Goal: Task Accomplishment & Management: Manage account settings

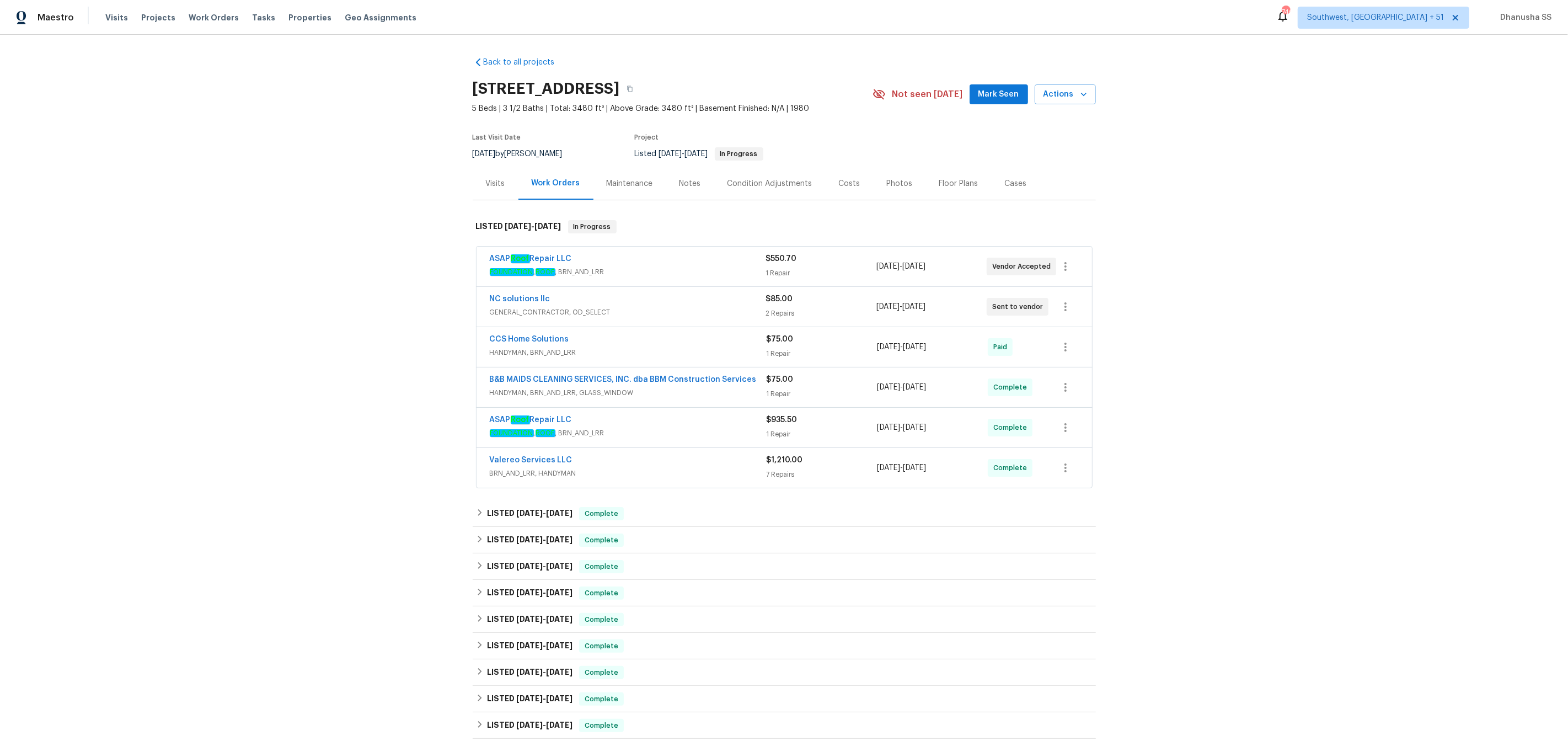
click at [202, 11] on div "Visits Projects Work Orders Tasks Properties Geo Assignments" at bounding box center [268, 18] width 324 height 22
click at [204, 16] on span "Work Orders" at bounding box center [214, 18] width 50 height 11
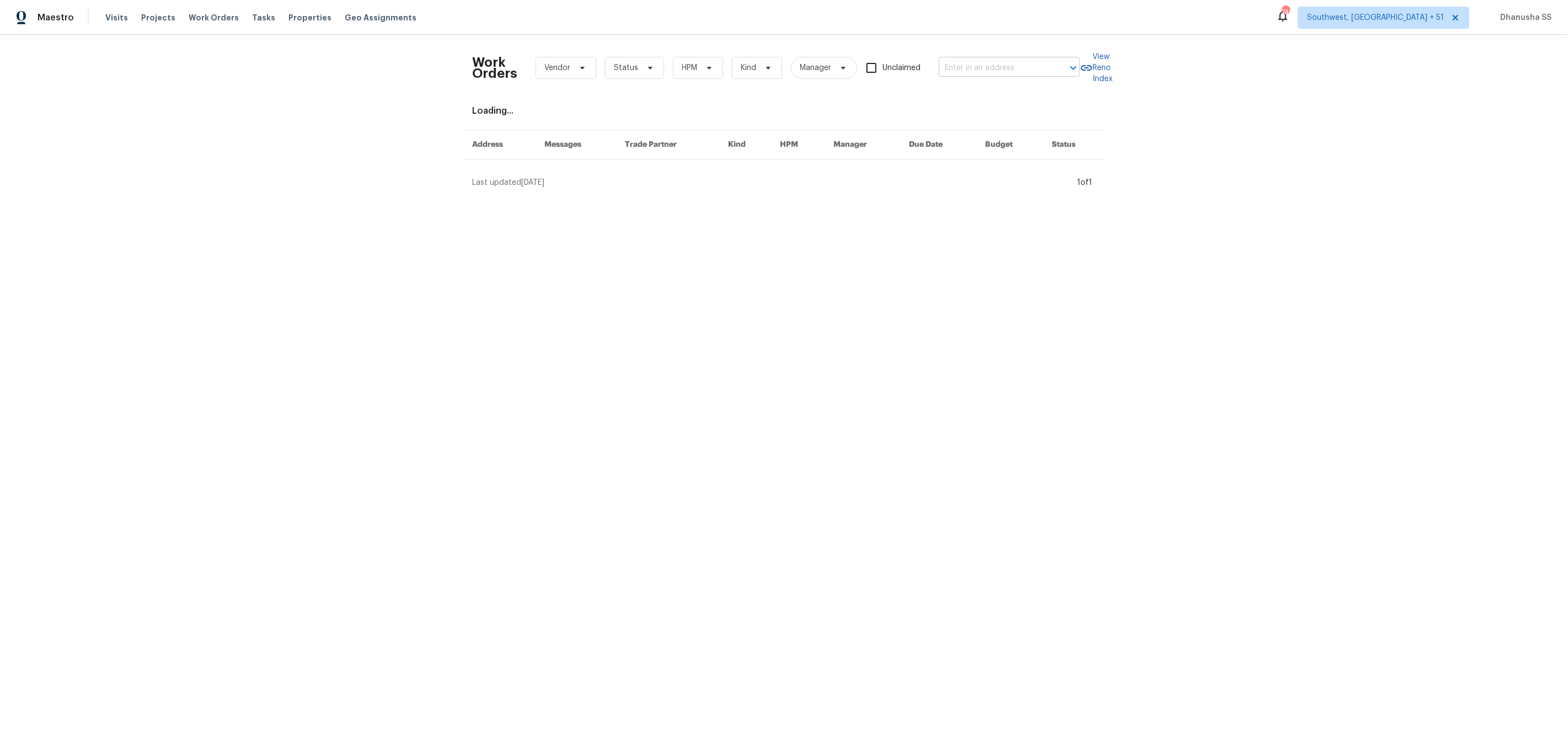
click at [1012, 65] on input "text" at bounding box center [994, 67] width 110 height 17
paste input "1011 Kempsford Dr, Katy, TX 77450"
type input "1011 Kempsford Dr, Katy, TX 77450"
click at [1011, 95] on li "1011 Kempsford Dr, Katy, TX 77450" at bounding box center [1010, 91] width 141 height 18
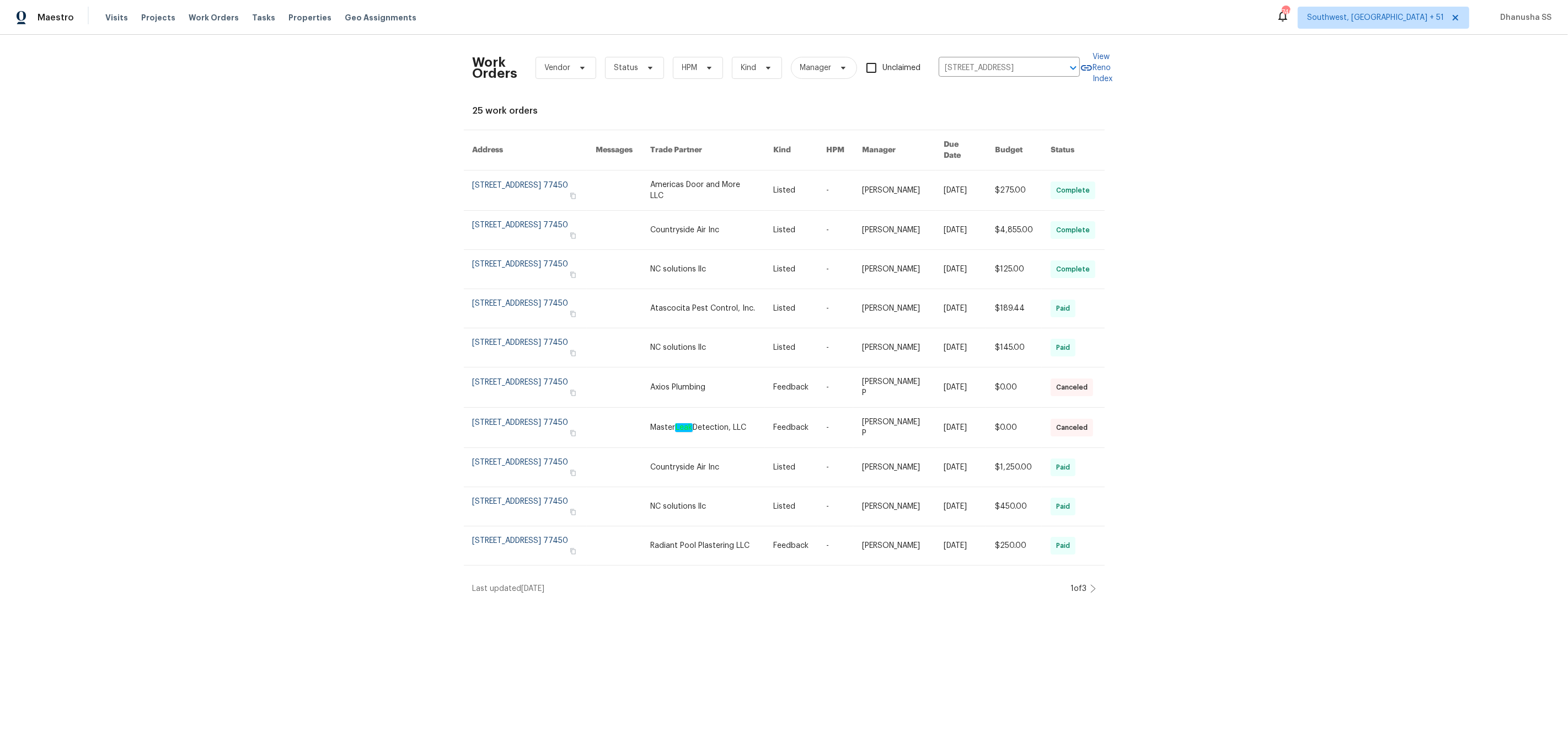
click at [779, 184] on link at bounding box center [800, 190] width 53 height 40
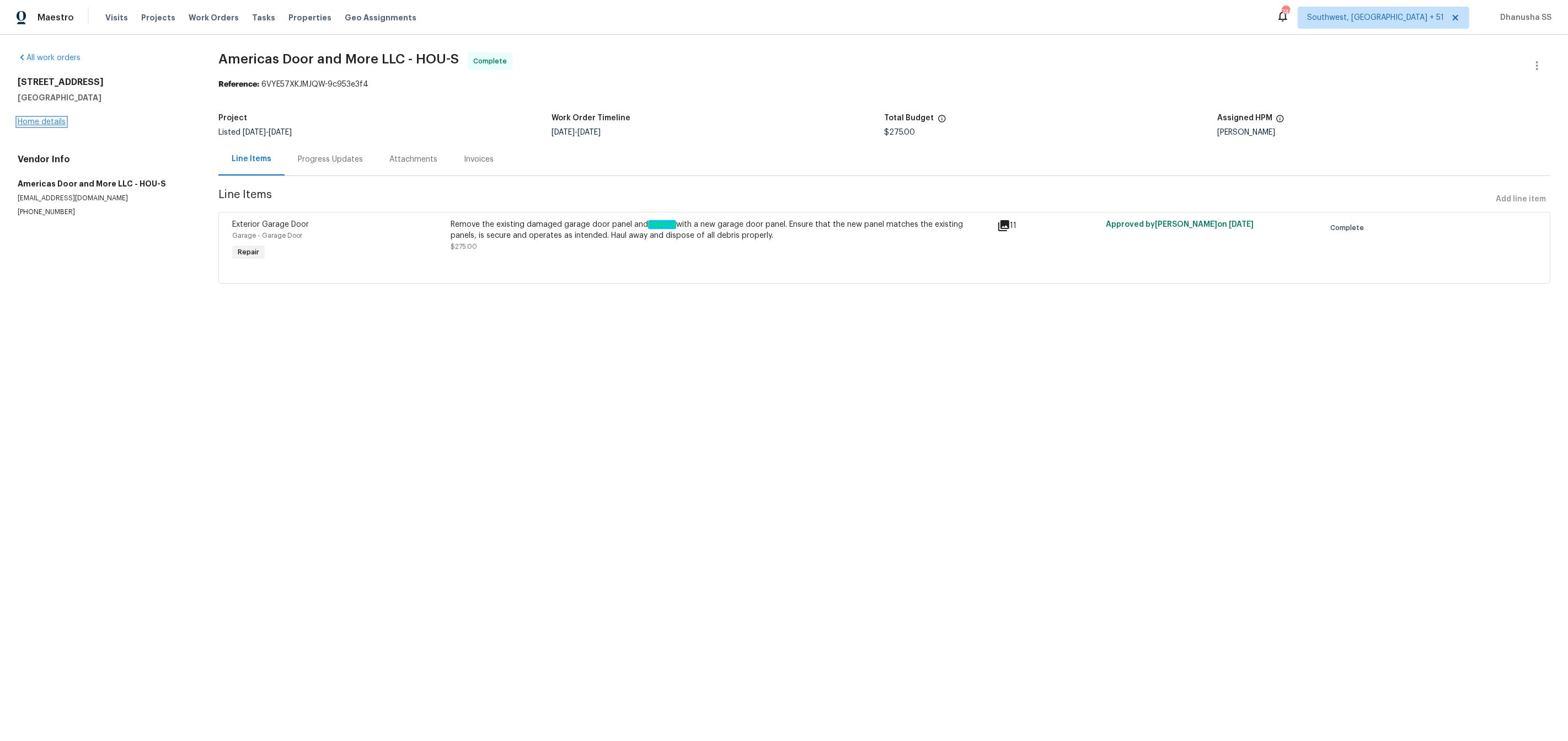
click at [43, 118] on link "Home details" at bounding box center [42, 121] width 48 height 7
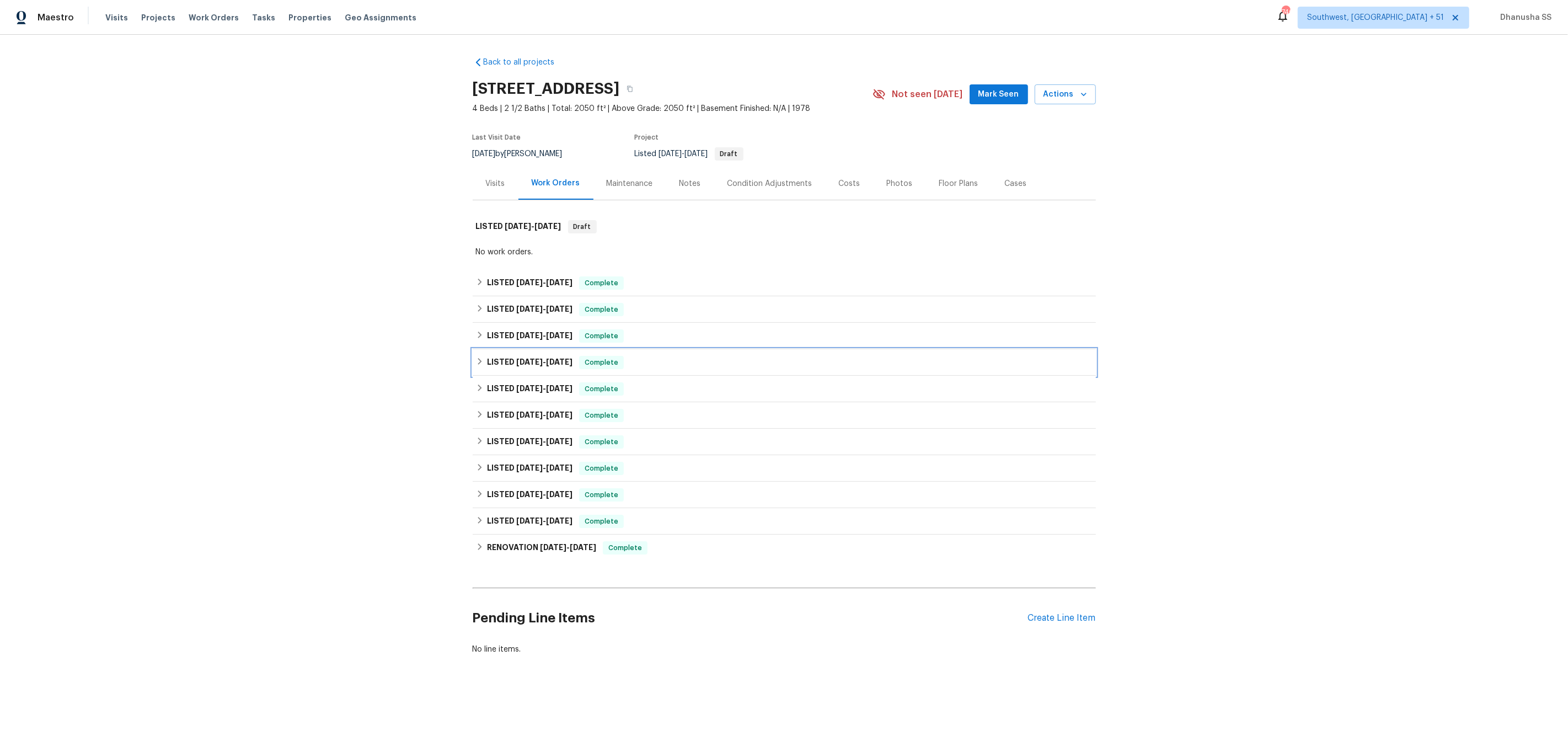
click at [715, 361] on div "LISTED 8/11/25 - 9/6/25 Complete" at bounding box center [784, 362] width 616 height 13
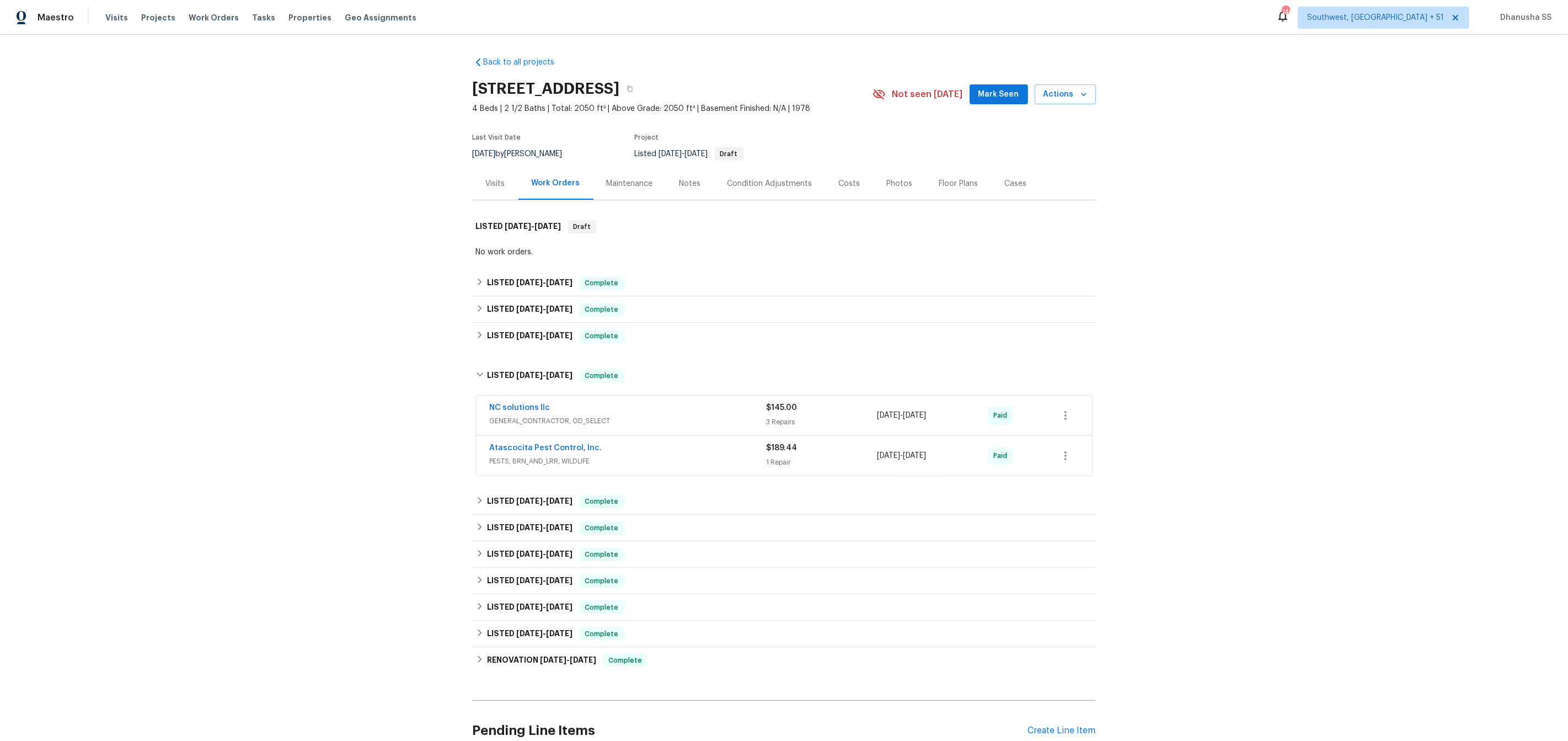
click at [725, 418] on span "GENERAL_CONTRACTOR, OD_SELECT" at bounding box center [628, 421] width 277 height 11
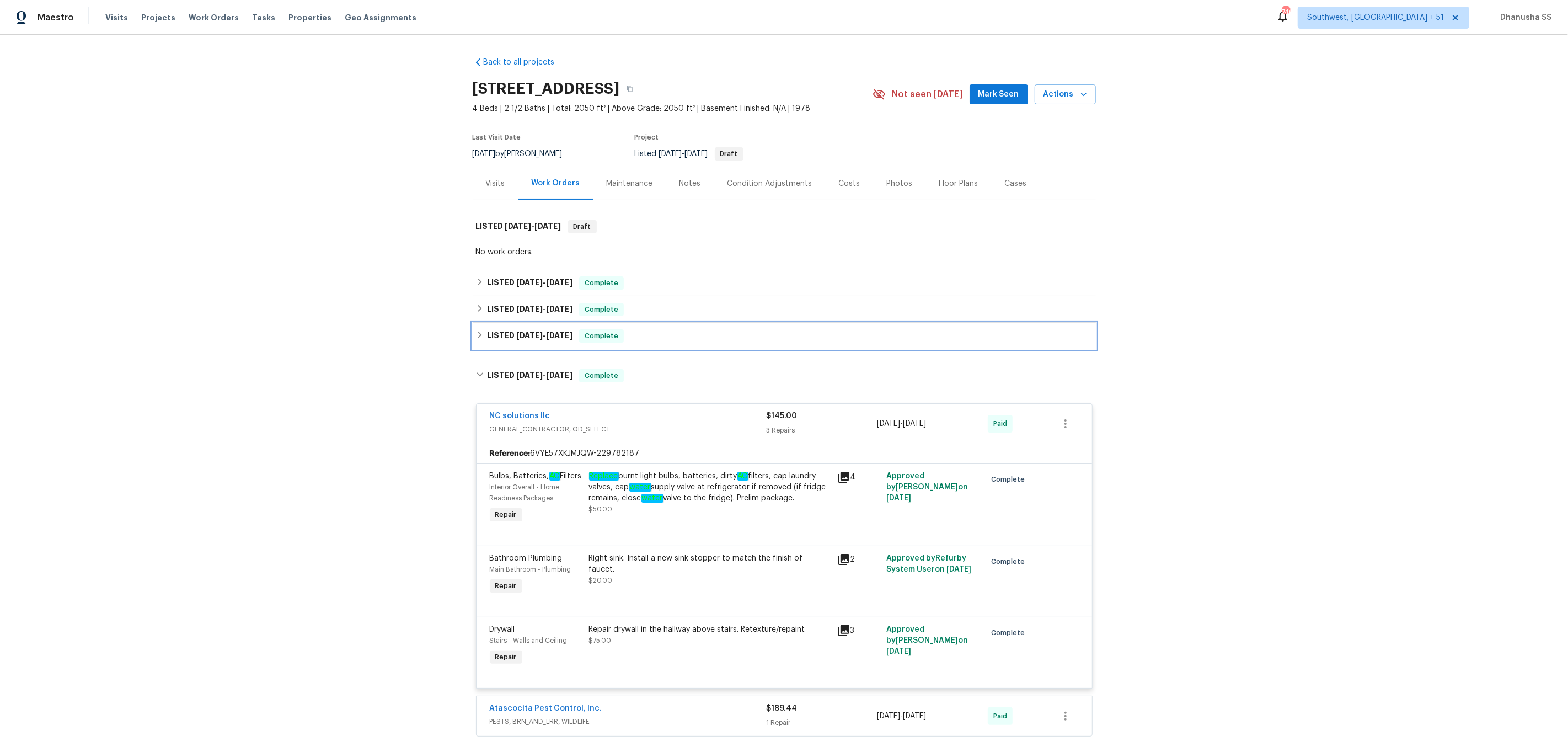
click at [687, 337] on div "LISTED 10/8/25 - 10/10/25 Complete" at bounding box center [784, 335] width 616 height 13
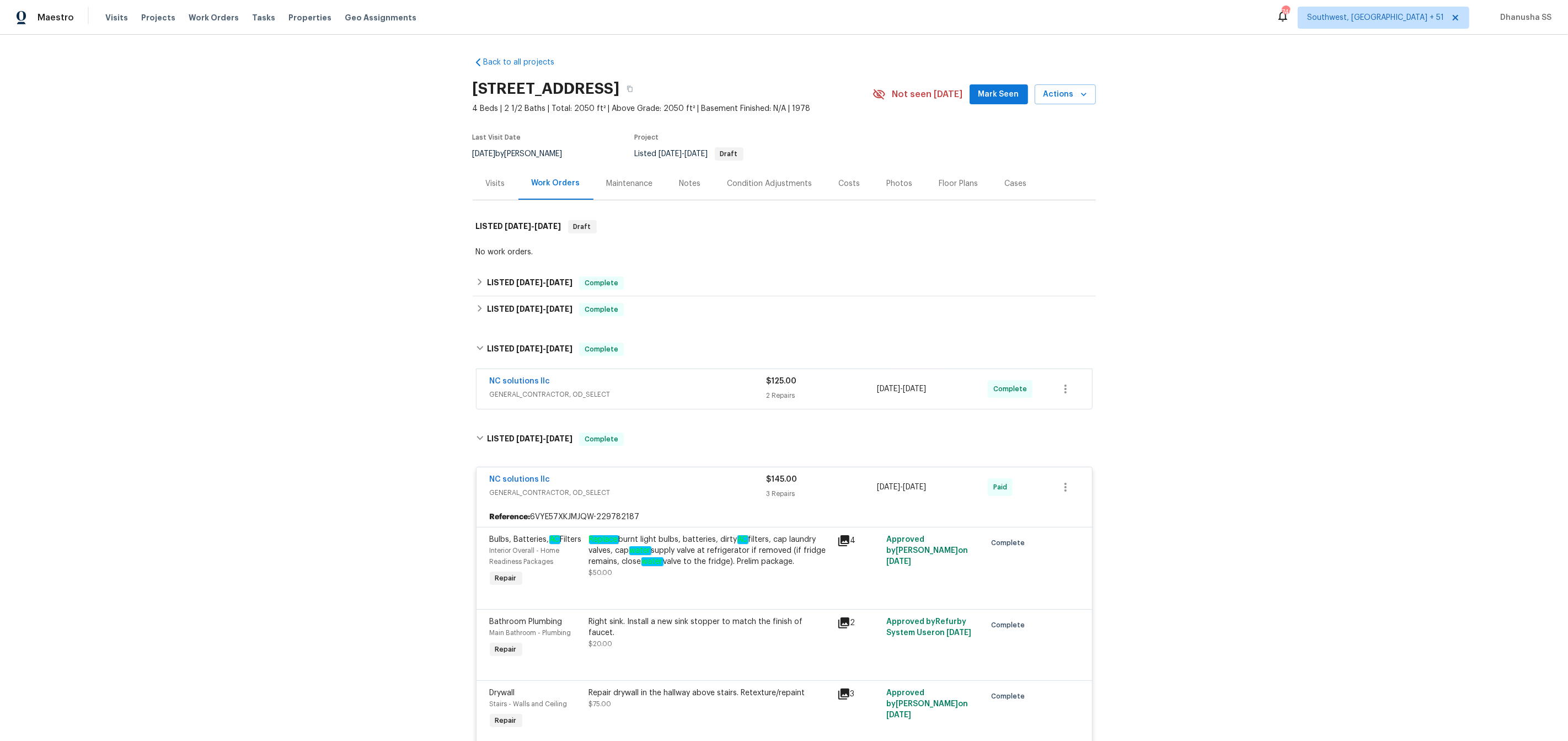
click at [723, 396] on span "GENERAL_CONTRACTOR, OD_SELECT" at bounding box center [628, 394] width 277 height 11
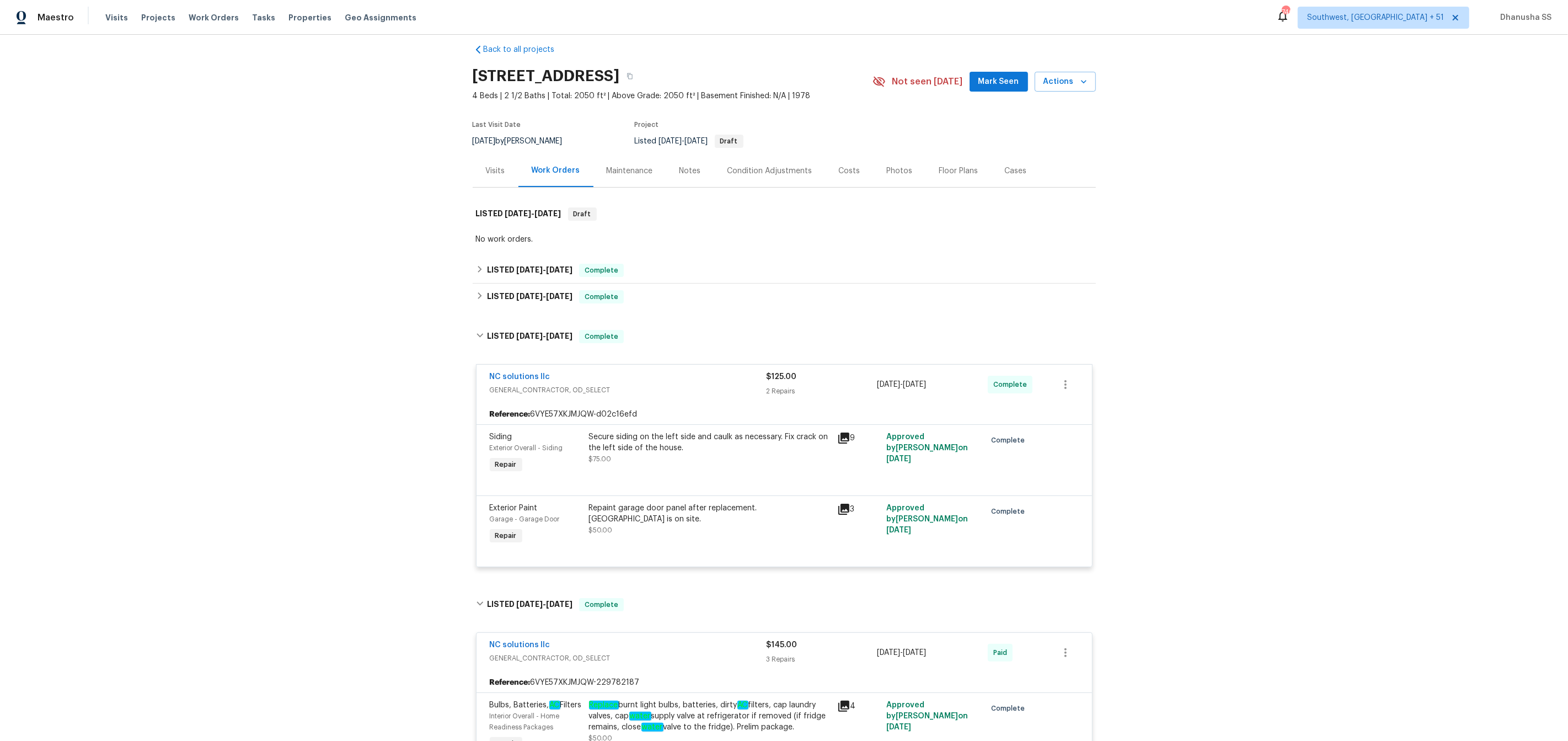
scroll to position [15, 0]
click at [661, 294] on div "LISTED 10/8/25 - 10/11/25 Complete" at bounding box center [784, 294] width 616 height 13
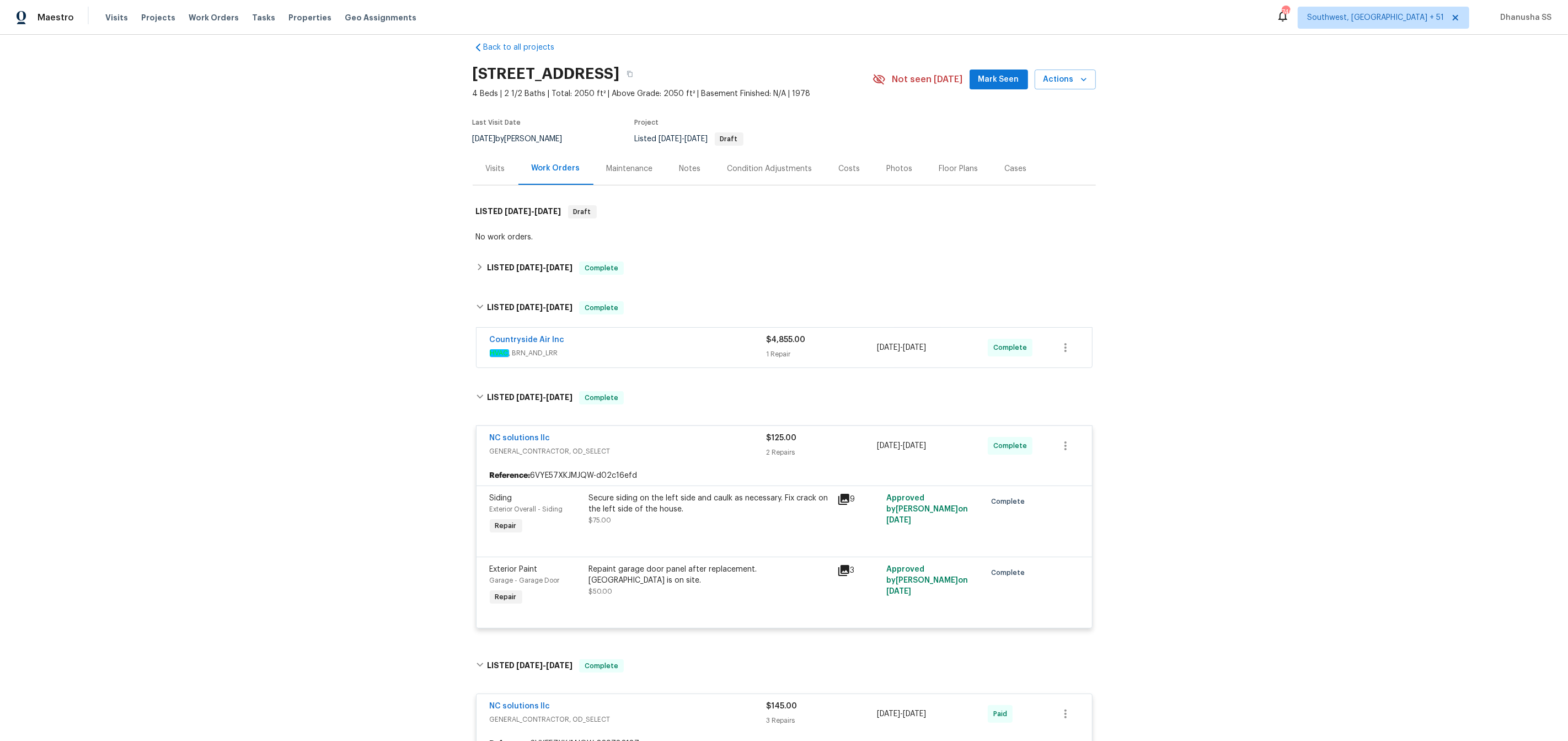
click at [701, 360] on div "Countryside Air Inc HVAC , BRN_AND_LRR" at bounding box center [628, 347] width 277 height 27
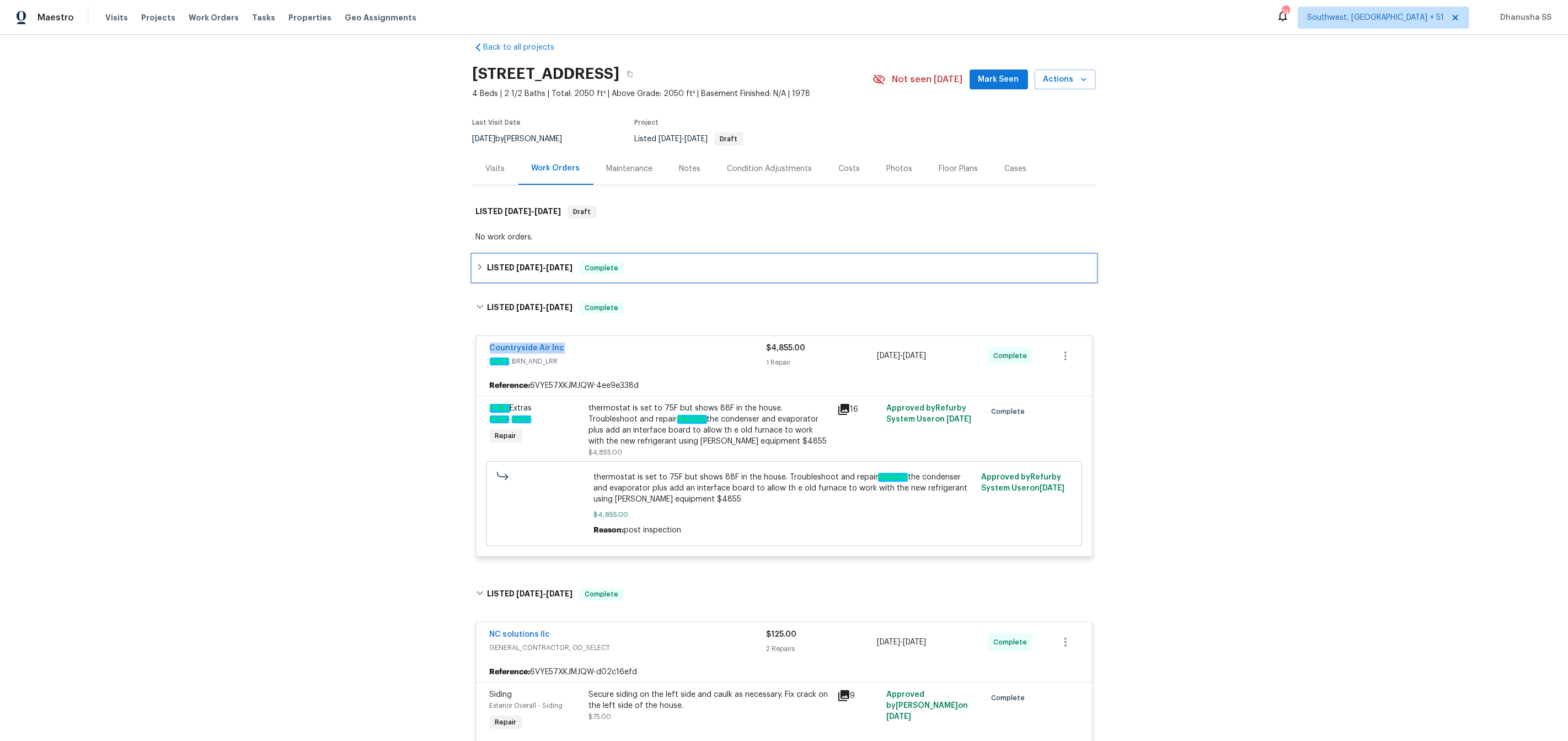
click at [655, 272] on div "LISTED 10/8/25 - 10/10/25 Complete" at bounding box center [784, 268] width 616 height 13
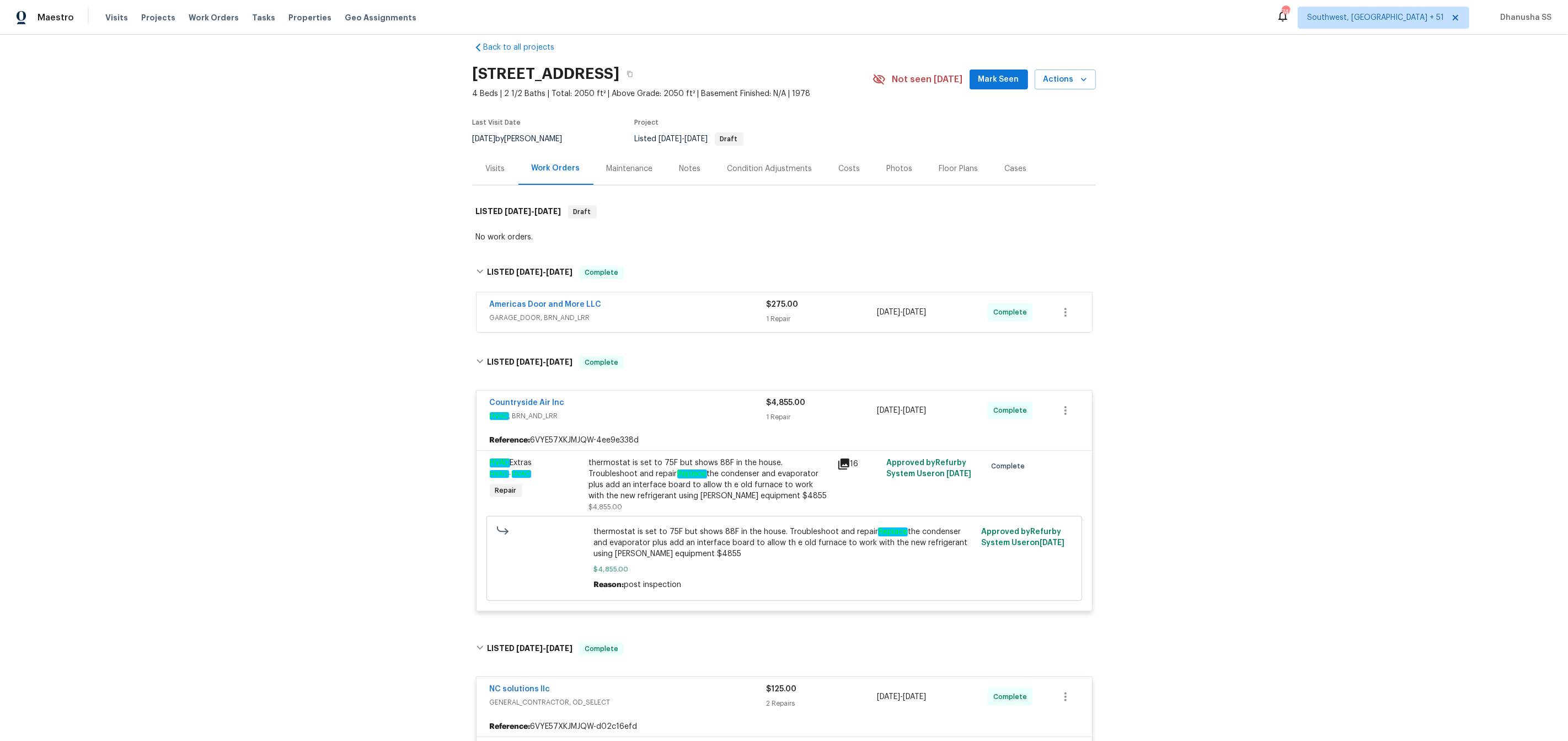
click at [677, 319] on span "GARAGE_DOOR, BRN_AND_LRR" at bounding box center [628, 317] width 277 height 11
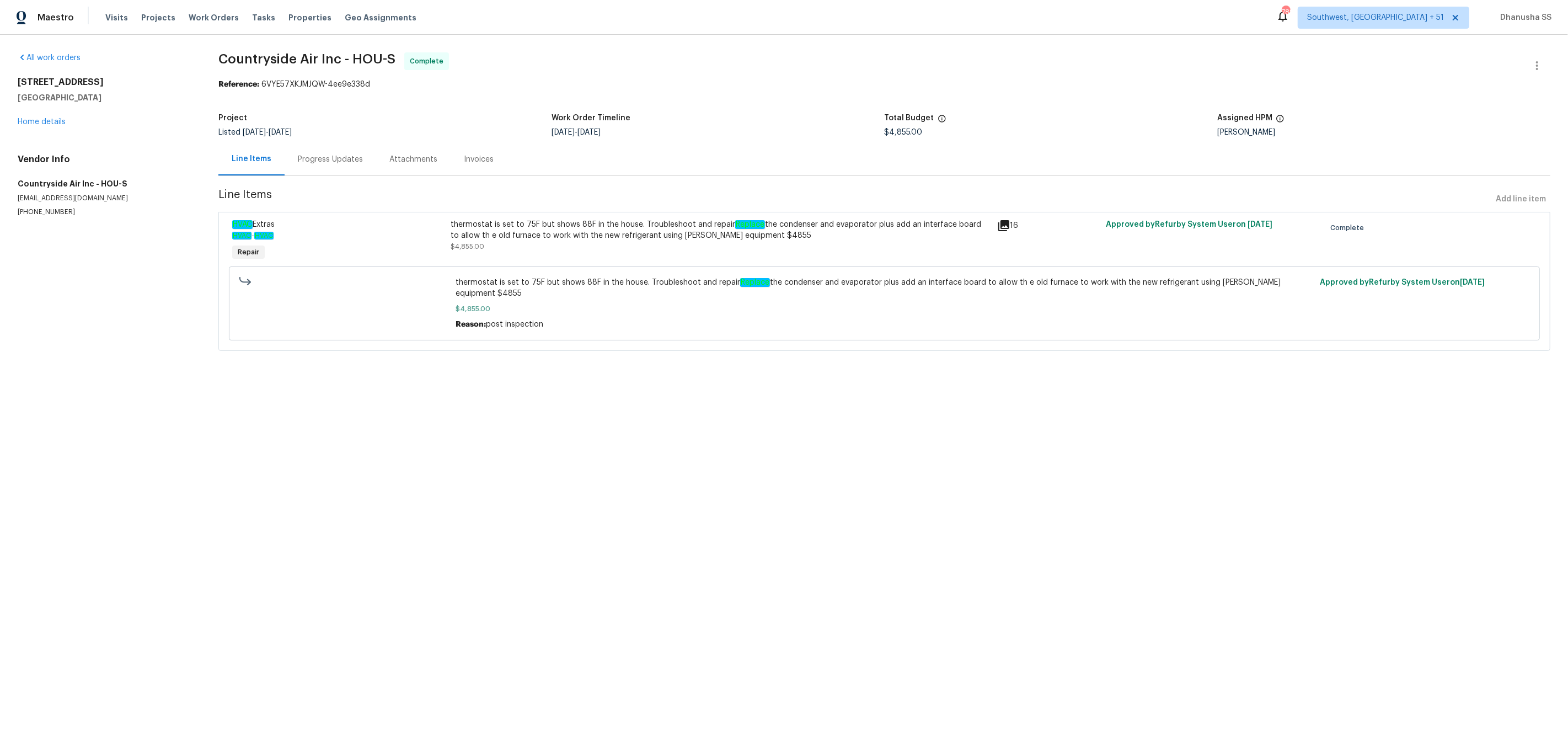
click at [316, 167] on div "Progress Updates" at bounding box center [330, 159] width 91 height 33
